Goal: Navigation & Orientation: Go to known website

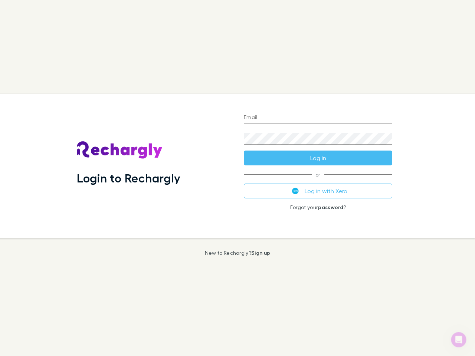
click at [237, 178] on div "Login to Rechargly" at bounding box center [154, 166] width 167 height 144
click at [318, 118] on input "Email" at bounding box center [318, 118] width 148 height 12
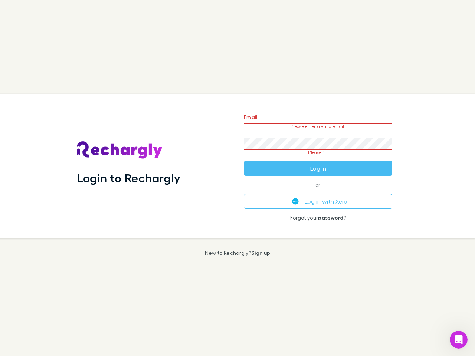
click at [318, 158] on form "Email Please enter a valid email. Password Please fill Log in" at bounding box center [318, 141] width 148 height 70
click at [318, 191] on div "Email Please enter a valid email. Password Please fill Log in or Log in with Xe…" at bounding box center [318, 166] width 160 height 144
click at [458, 340] on icon "Open Intercom Messenger" at bounding box center [458, 340] width 12 height 12
